Goal: Navigation & Orientation: Find specific page/section

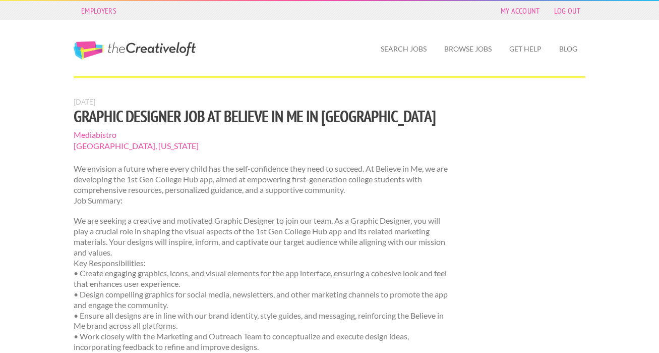
click at [333, 116] on h1 "Graphic Designer Job at Believe in Me in Spokane" at bounding box center [264, 116] width 380 height 18
click at [404, 47] on link "Search Jobs" at bounding box center [404, 48] width 62 height 23
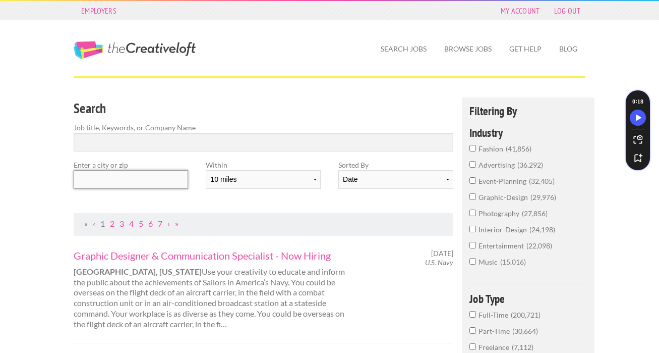
click at [154, 184] on input "text" at bounding box center [131, 179] width 114 height 19
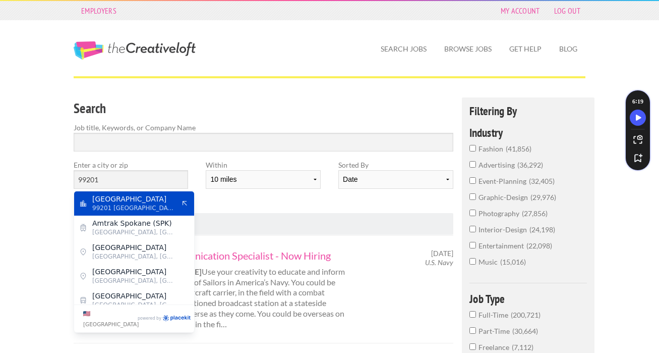
click at [105, 209] on span "99201 United States of America" at bounding box center [133, 207] width 83 height 9
type input "Spokane"
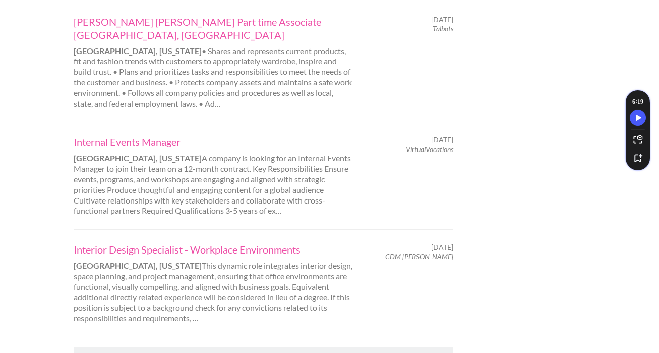
scroll to position [1062, 0]
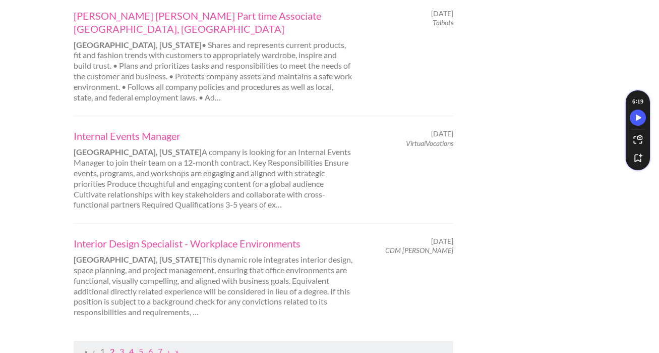
click at [113, 346] on link "2" at bounding box center [112, 351] width 5 height 10
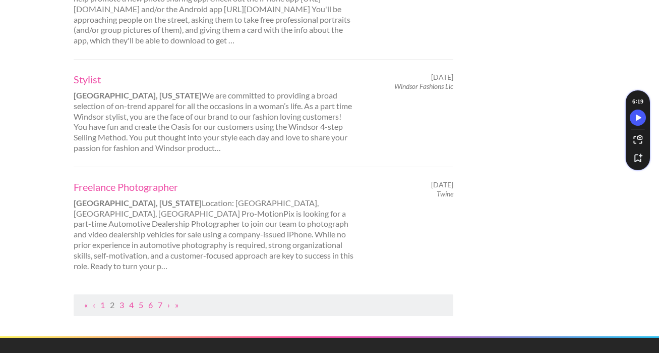
scroll to position [1035, 0]
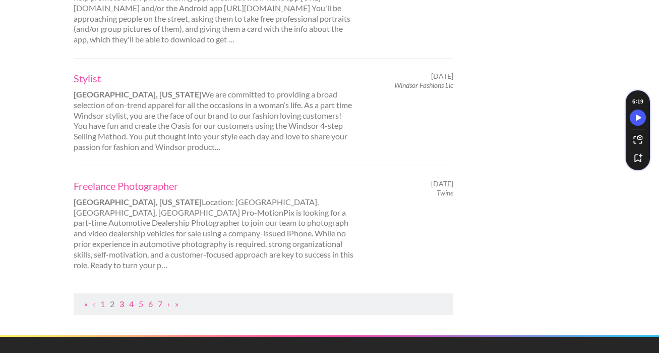
click at [124, 299] on link "3" at bounding box center [122, 304] width 5 height 10
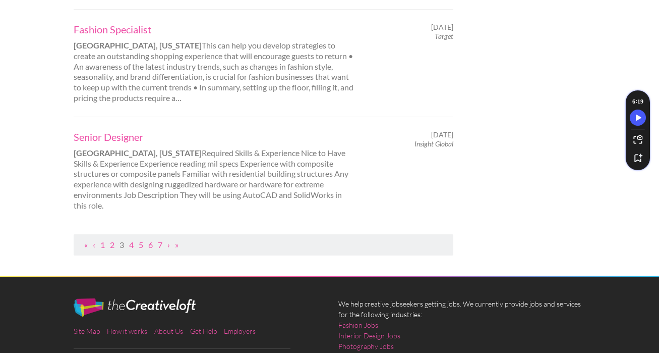
scroll to position [1109, 0]
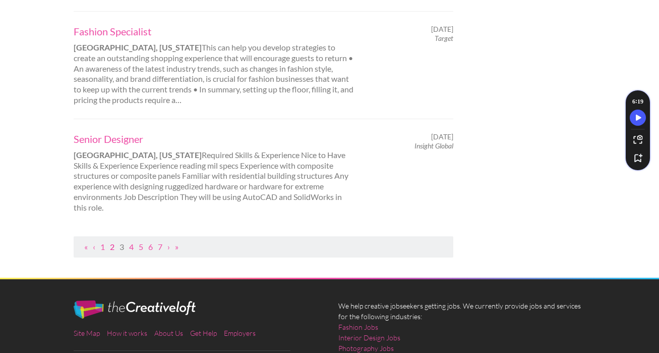
click at [112, 248] on link "2" at bounding box center [112, 247] width 5 height 10
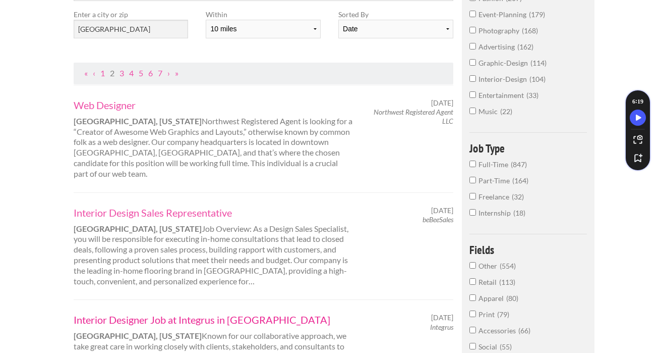
scroll to position [141, 0]
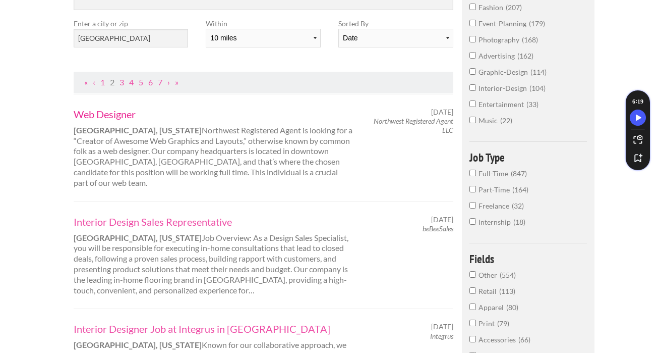
click at [111, 111] on link "Web Designer" at bounding box center [214, 113] width 280 height 13
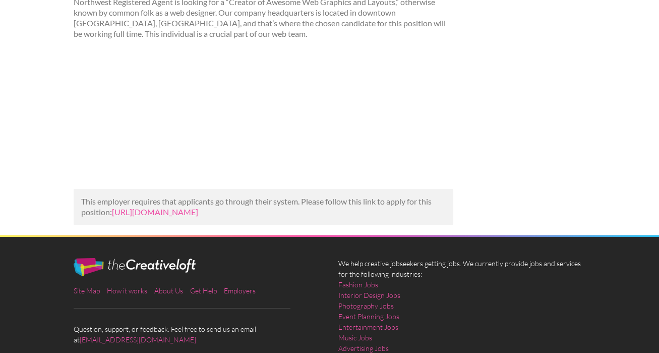
scroll to position [168, 0]
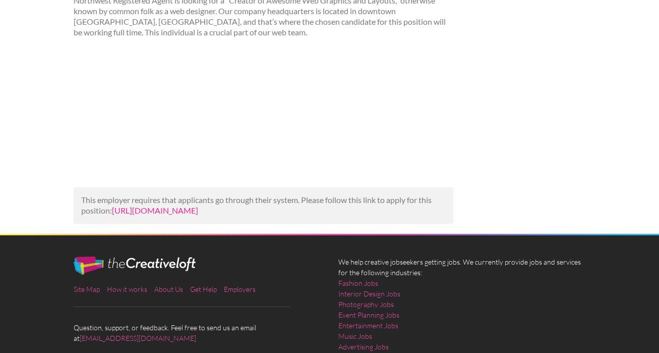
click at [150, 215] on link "[URL][DOMAIN_NAME]" at bounding box center [155, 210] width 86 height 10
